Goal: Information Seeking & Learning: Compare options

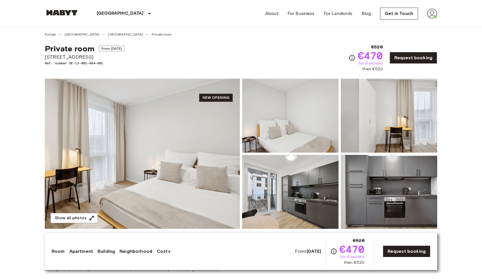
click at [149, 0] on div "Leipzig Europe Amsterdam Berlin Brussels Cologne Dusseldorf Frankfurt Graz Hamb…" at bounding box center [241, 13] width 392 height 27
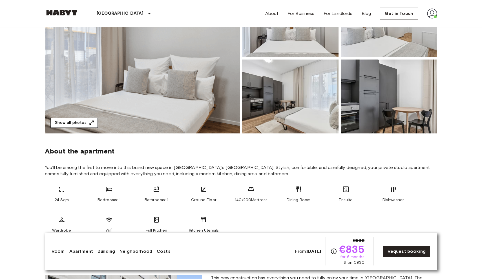
scroll to position [96, 0]
click at [95, 124] on button "Show all photos" at bounding box center [73, 122] width 47 height 10
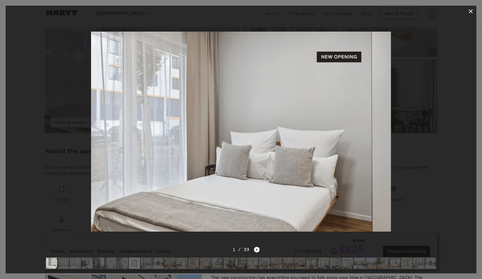
click at [414, 263] on img at bounding box center [418, 262] width 11 height 11
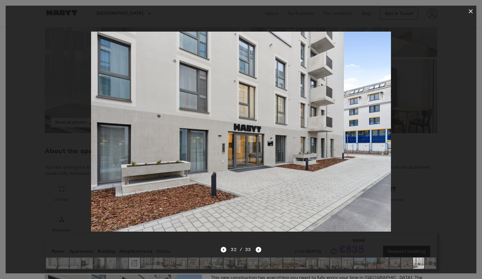
click at [426, 263] on img at bounding box center [430, 262] width 11 height 11
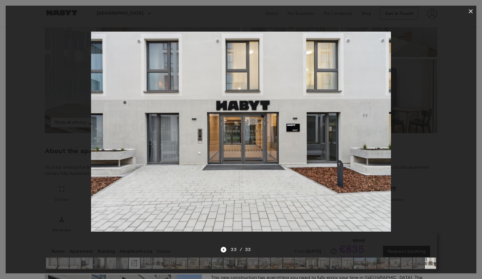
click at [138, 262] on img at bounding box center [134, 262] width 11 height 11
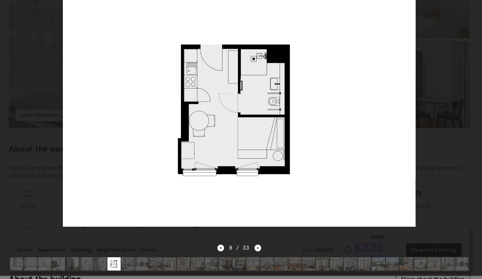
scroll to position [92, 0]
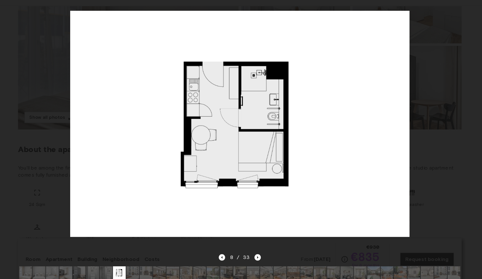
click at [470, 7] on button "button" at bounding box center [470, 11] width 11 height 11
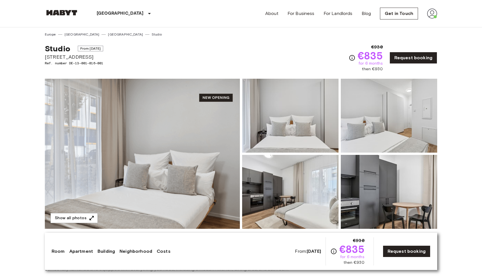
scroll to position [0, 0]
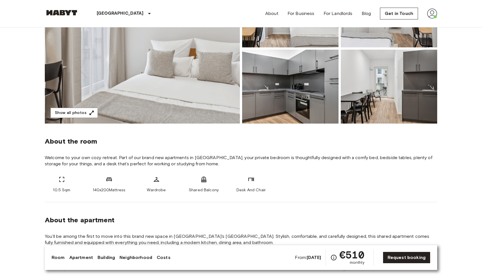
scroll to position [101, 0]
